Goal: Task Accomplishment & Management: Use online tool/utility

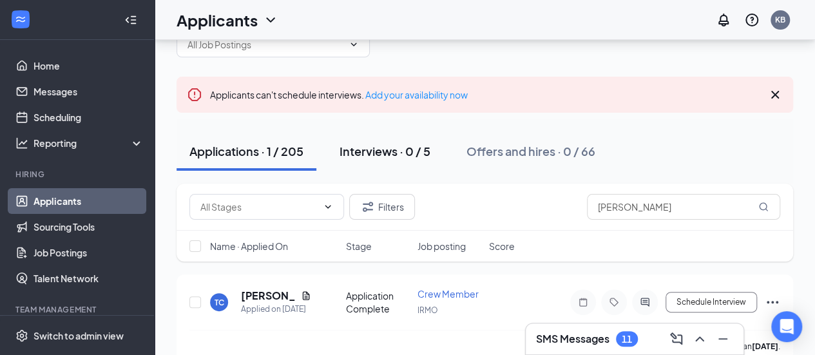
scroll to position [143, 0]
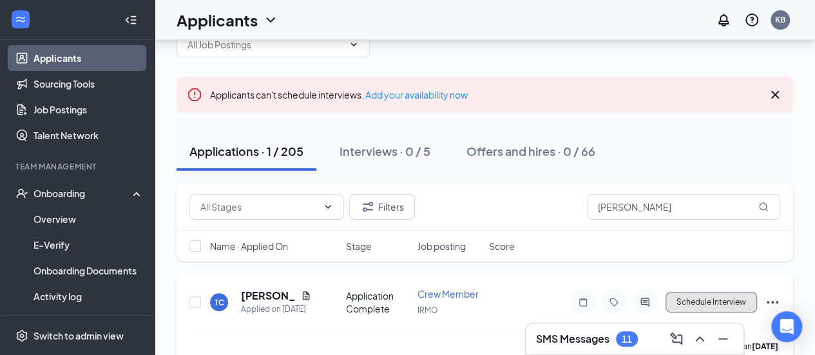
click at [683, 297] on button "Schedule Interview" at bounding box center [712, 302] width 92 height 21
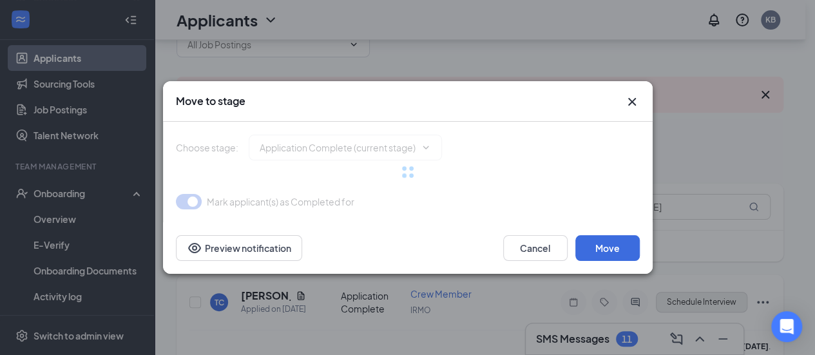
type input "Onsite Interview (next stage)"
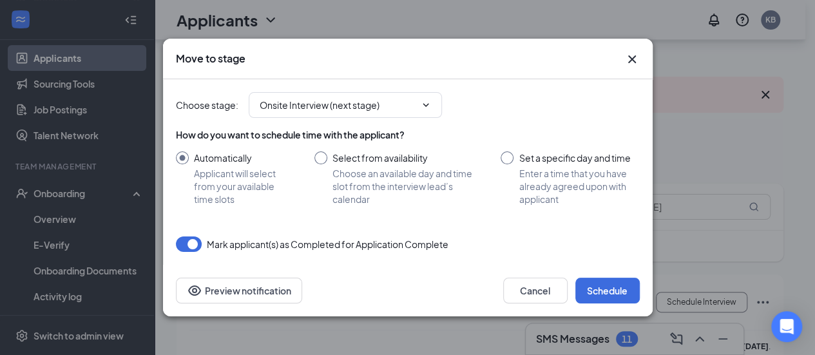
click at [632, 57] on icon "Cross" at bounding box center [631, 59] width 15 height 15
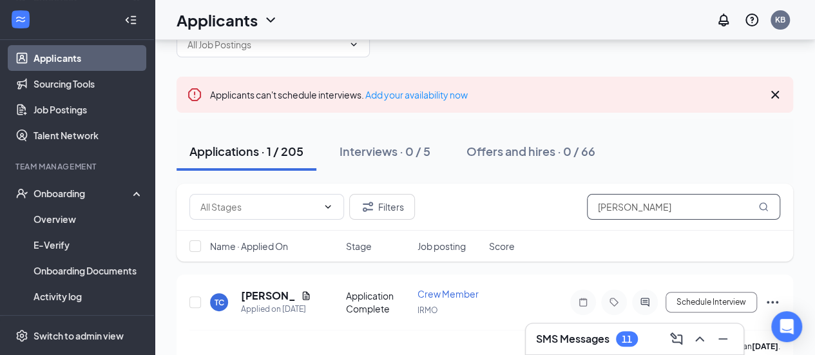
click at [643, 207] on input "[PERSON_NAME]" at bounding box center [683, 207] width 193 height 26
drag, startPoint x: 643, startPoint y: 207, endPoint x: 591, endPoint y: 203, distance: 52.3
click at [591, 203] on input "[PERSON_NAME]" at bounding box center [683, 207] width 193 height 26
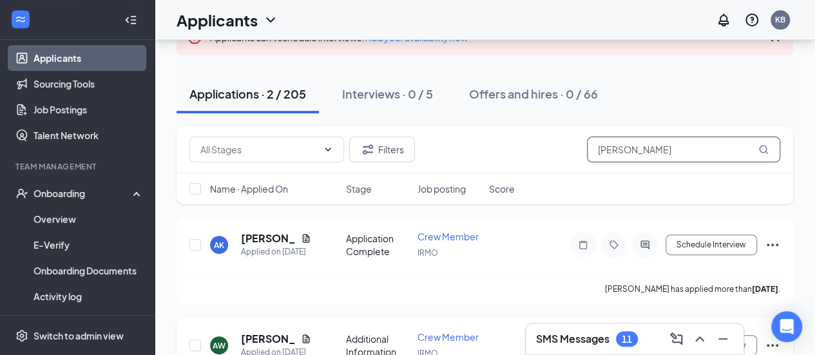
scroll to position [93, 0]
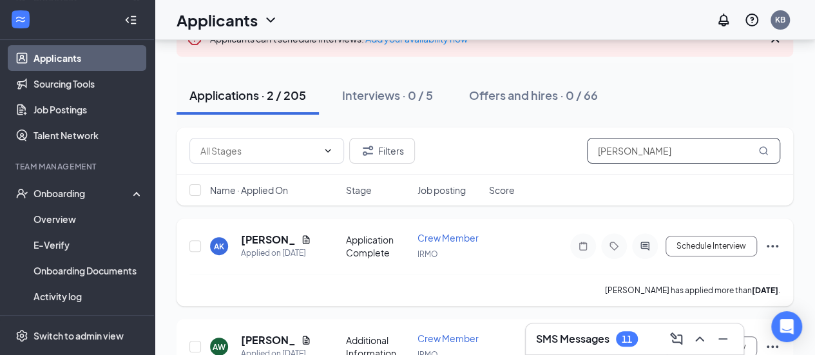
type input "[PERSON_NAME]"
